Goal: Navigation & Orientation: Find specific page/section

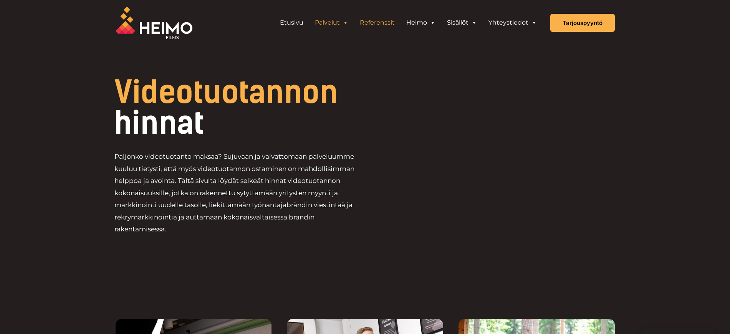
click at [380, 17] on link "Referenssit" at bounding box center [377, 22] width 46 height 15
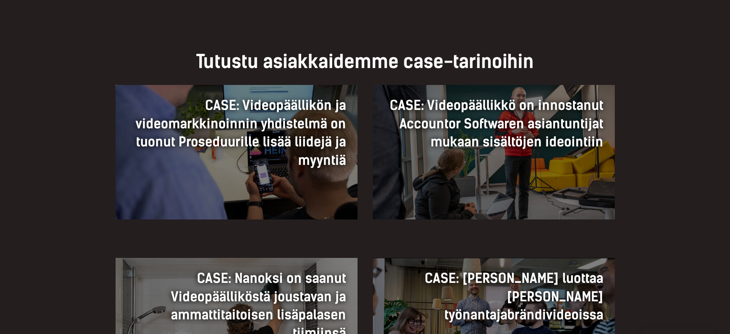
scroll to position [493, 0]
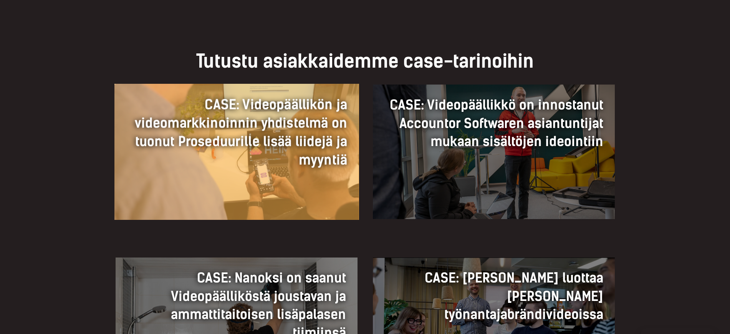
click at [300, 148] on h3 "CASE: Videopäällikön ja videomarkkinoinnin yhdistelmä on tuonut Proseduurille l…" at bounding box center [236, 132] width 221 height 74
